Goal: Use online tool/utility: Utilize a website feature to perform a specific function

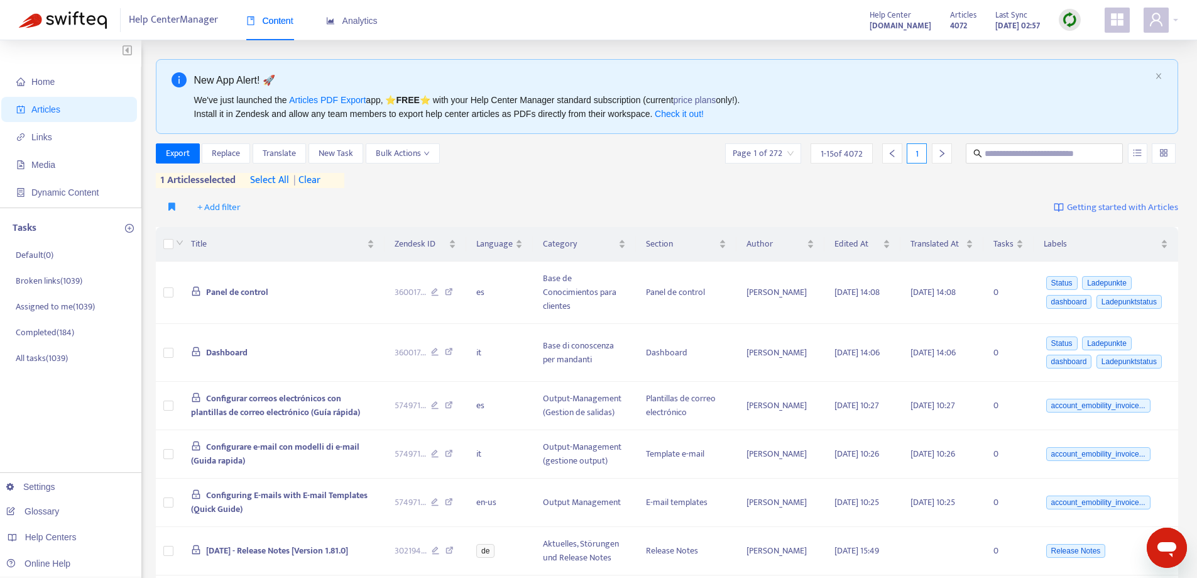
click at [315, 178] on span "| clear" at bounding box center [304, 180] width 31 height 15
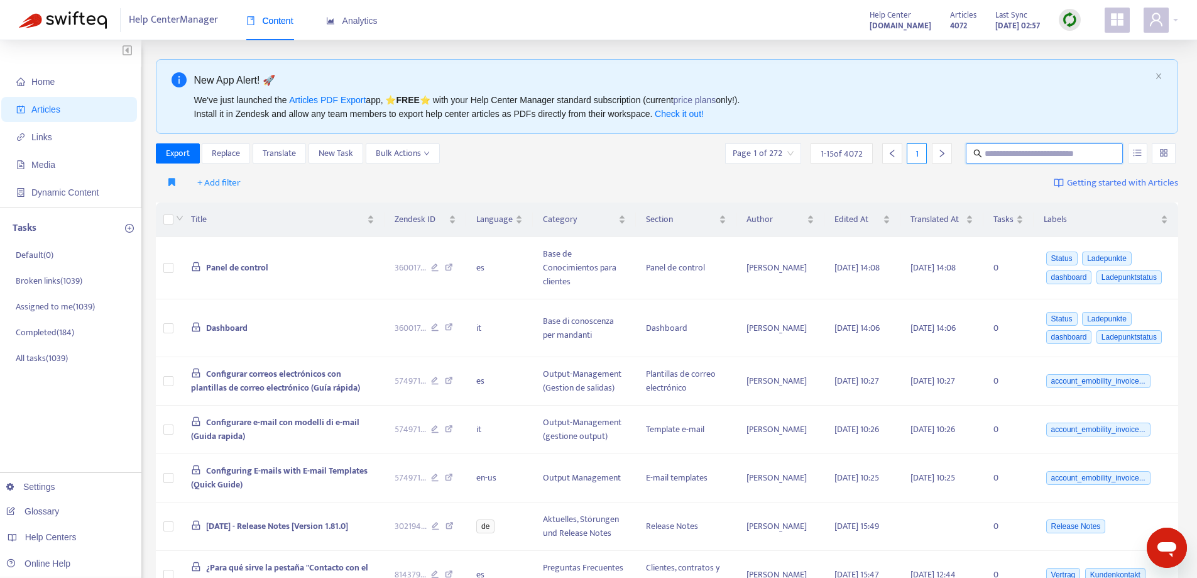
click at [1031, 157] on input "text" at bounding box center [1045, 153] width 121 height 14
paste input "**********"
type input "**********"
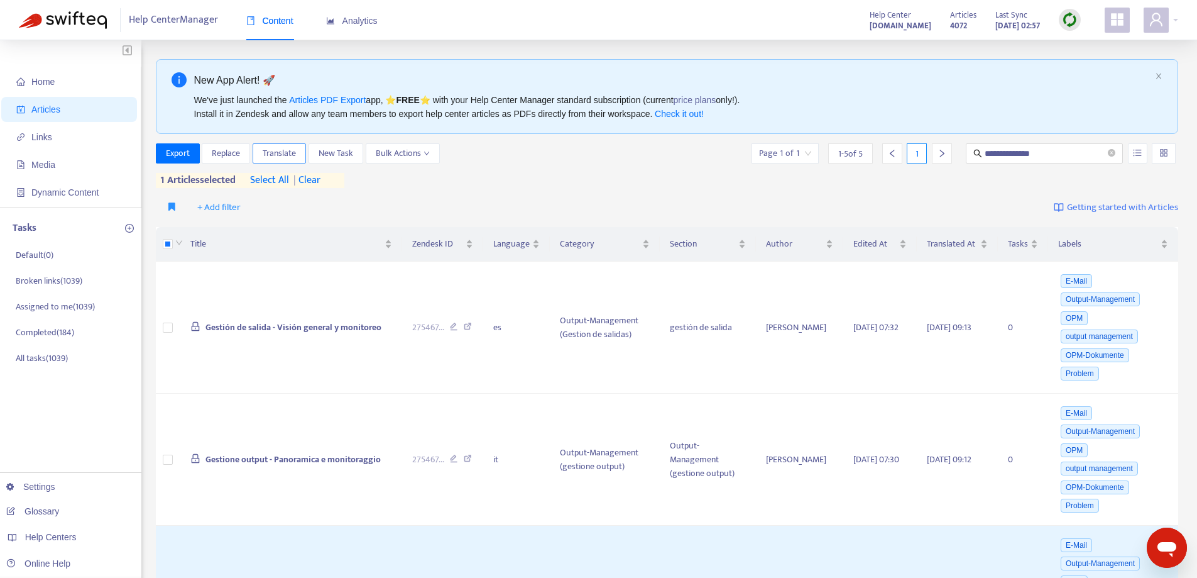
click at [280, 151] on span "Translate" at bounding box center [279, 153] width 33 height 14
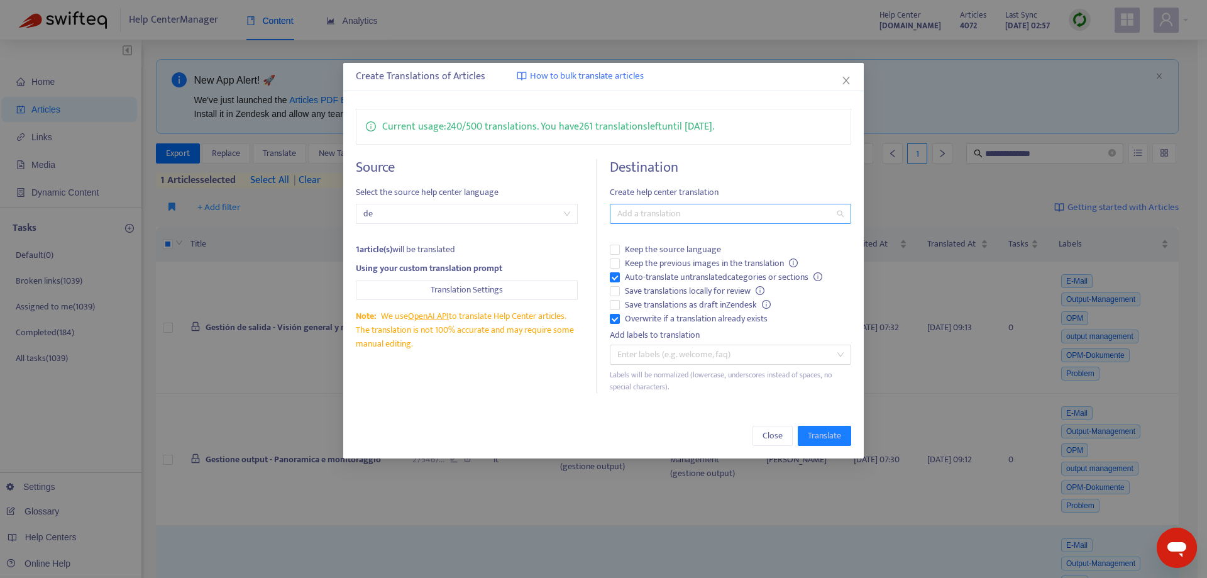
click at [664, 215] on div at bounding box center [724, 213] width 222 height 15
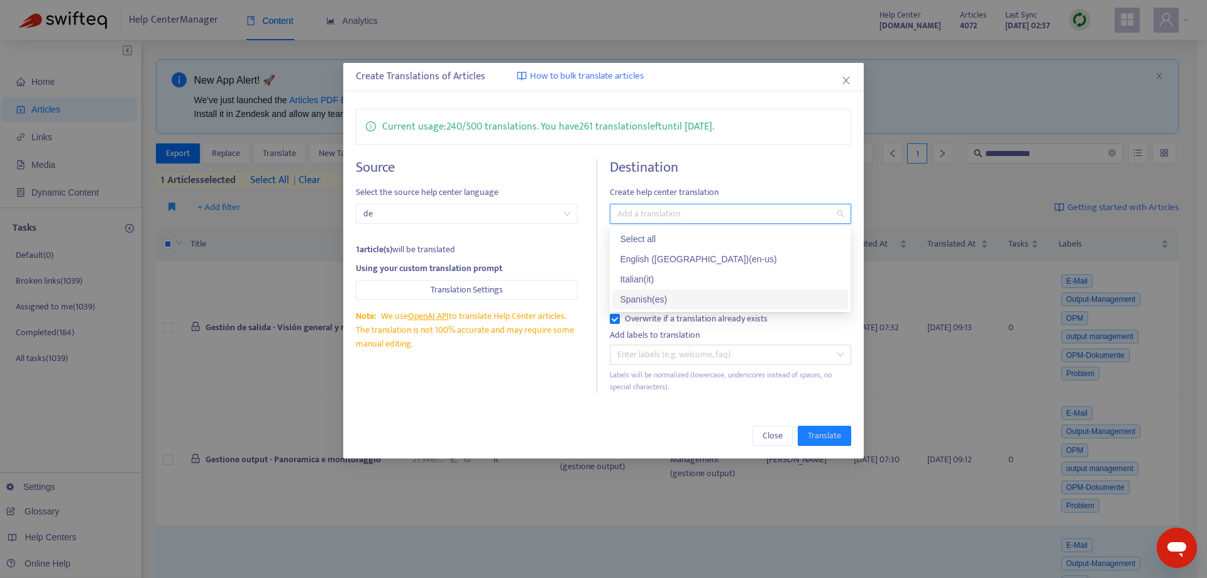
click at [646, 297] on div "Spanish ( es )" at bounding box center [730, 299] width 221 height 14
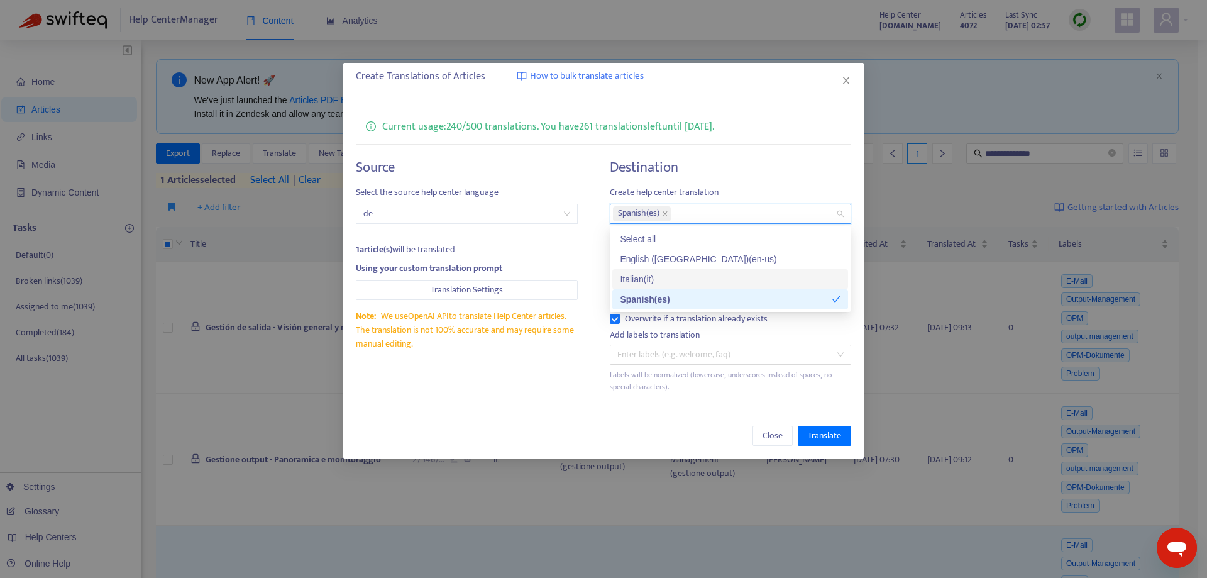
click at [646, 277] on div "Italian ( it )" at bounding box center [730, 279] width 221 height 14
drag, startPoint x: 527, startPoint y: 393, endPoint x: 534, endPoint y: 394, distance: 7.6
click at [526, 394] on div "Current usage: 240 / 500 translations . You have 261 translations left until [D…" at bounding box center [603, 250] width 520 height 309
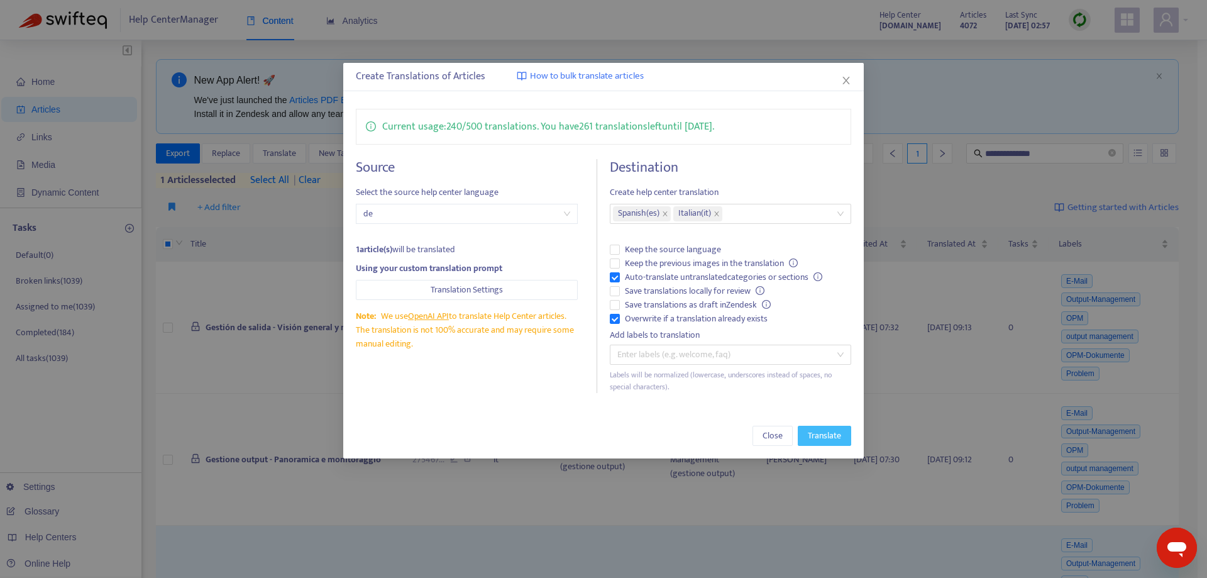
click at [828, 438] on span "Translate" at bounding box center [824, 436] width 33 height 14
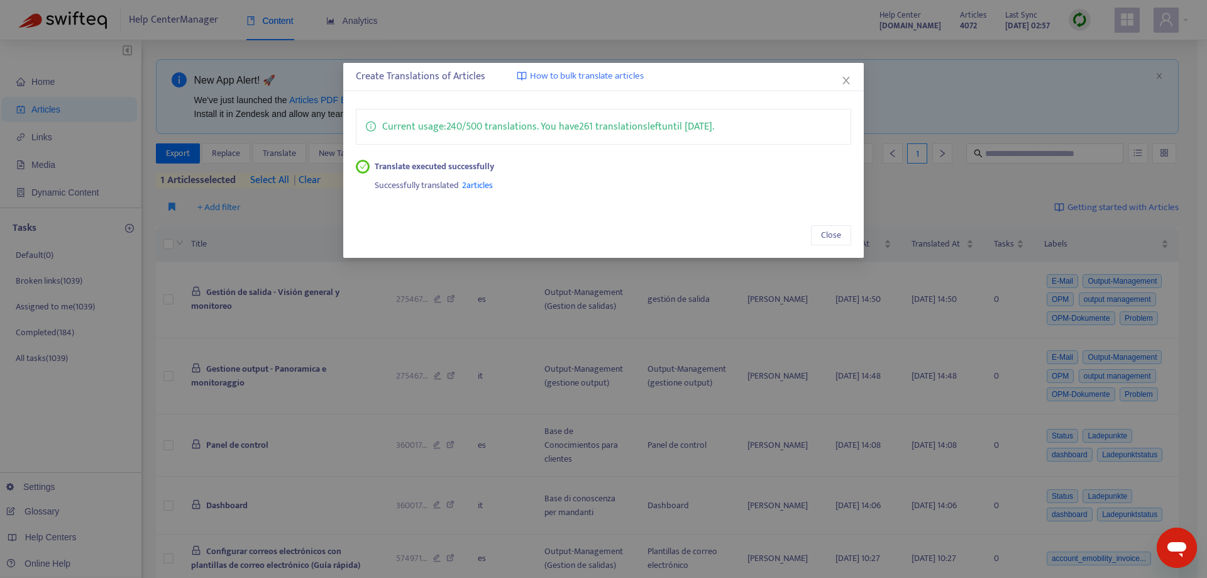
drag, startPoint x: 844, startPoint y: 79, endPoint x: 855, endPoint y: 31, distance: 49.6
click at [845, 79] on icon "close" at bounding box center [846, 80] width 10 height 10
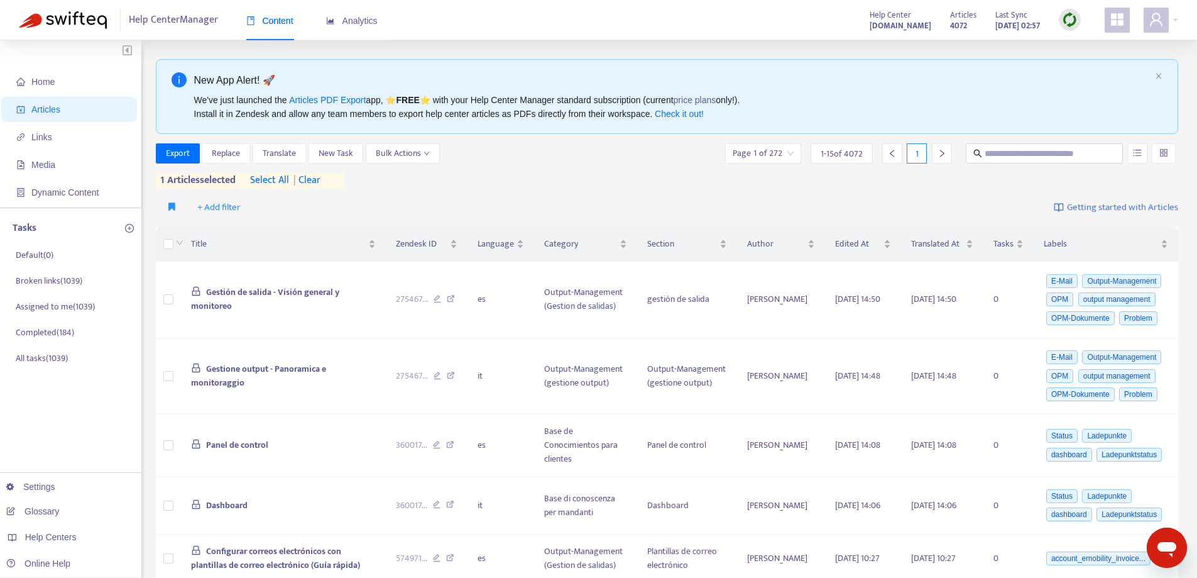
click at [319, 177] on span "| clear" at bounding box center [304, 180] width 31 height 15
